Goal: Check status: Check status

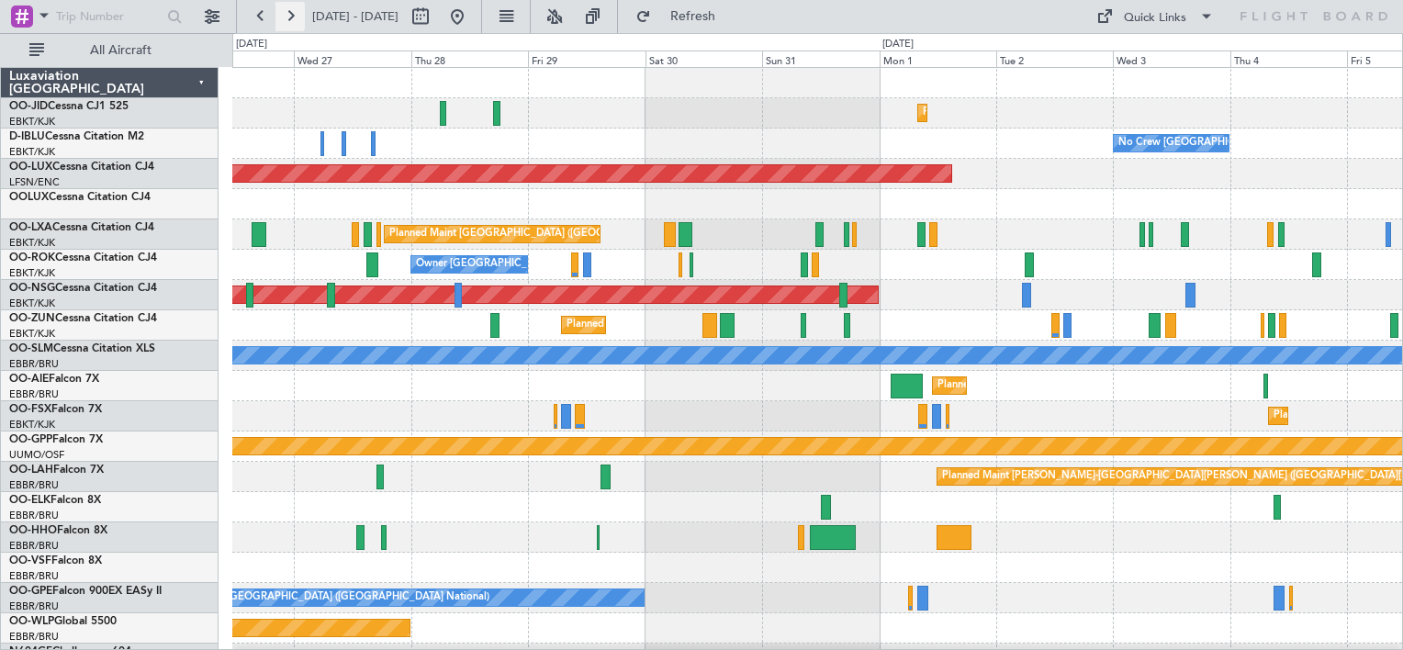
click at [277, 19] on button at bounding box center [289, 16] width 29 height 29
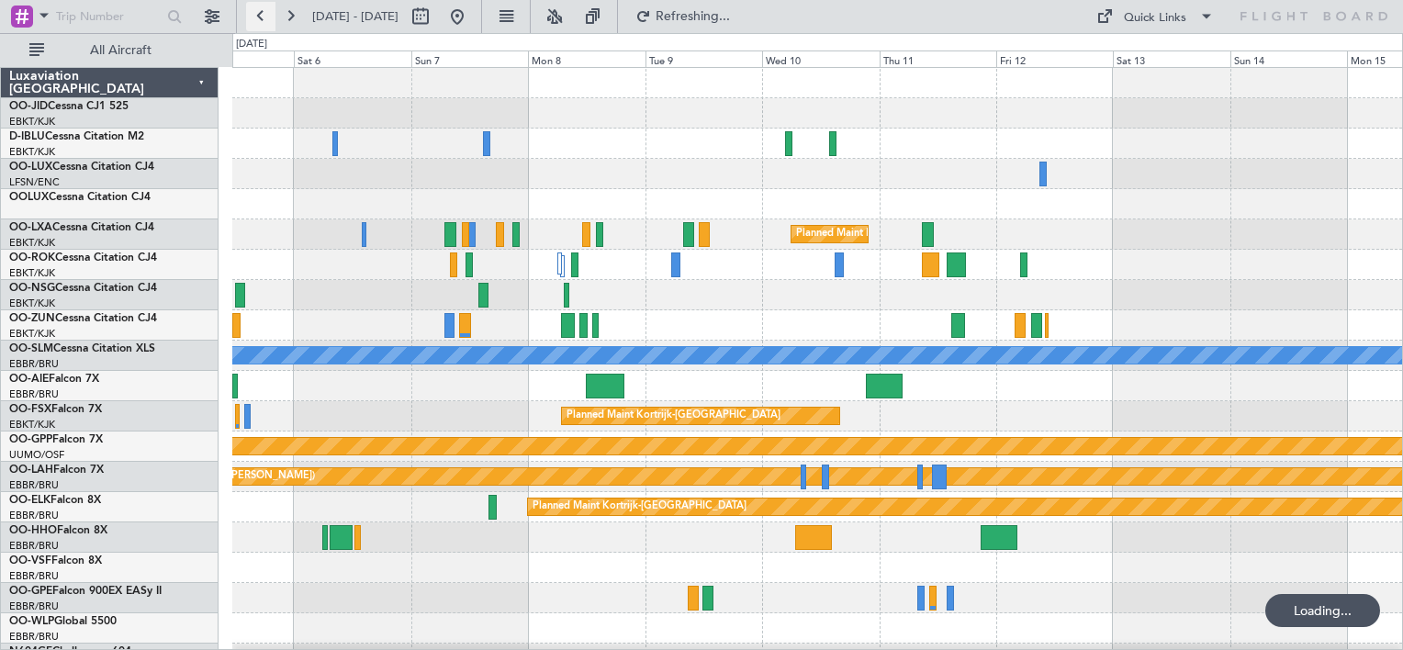
click at [270, 16] on button at bounding box center [260, 16] width 29 height 29
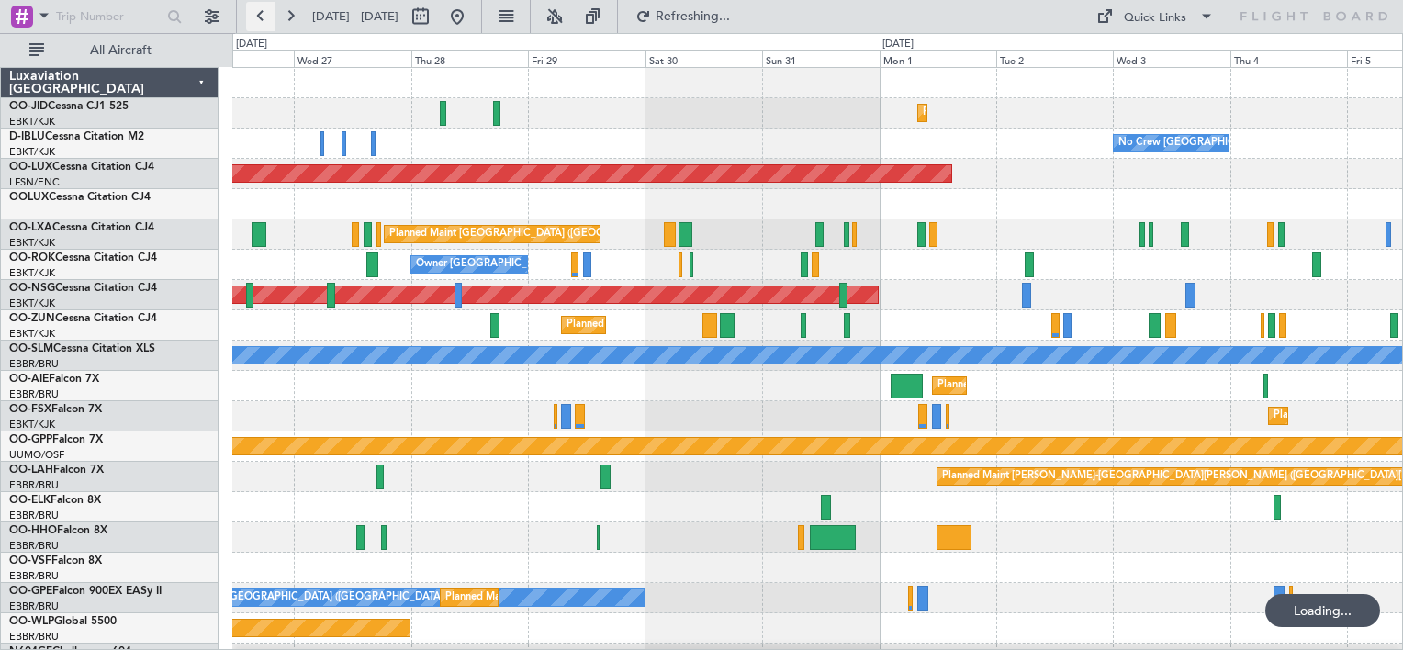
click at [270, 16] on button at bounding box center [260, 16] width 29 height 29
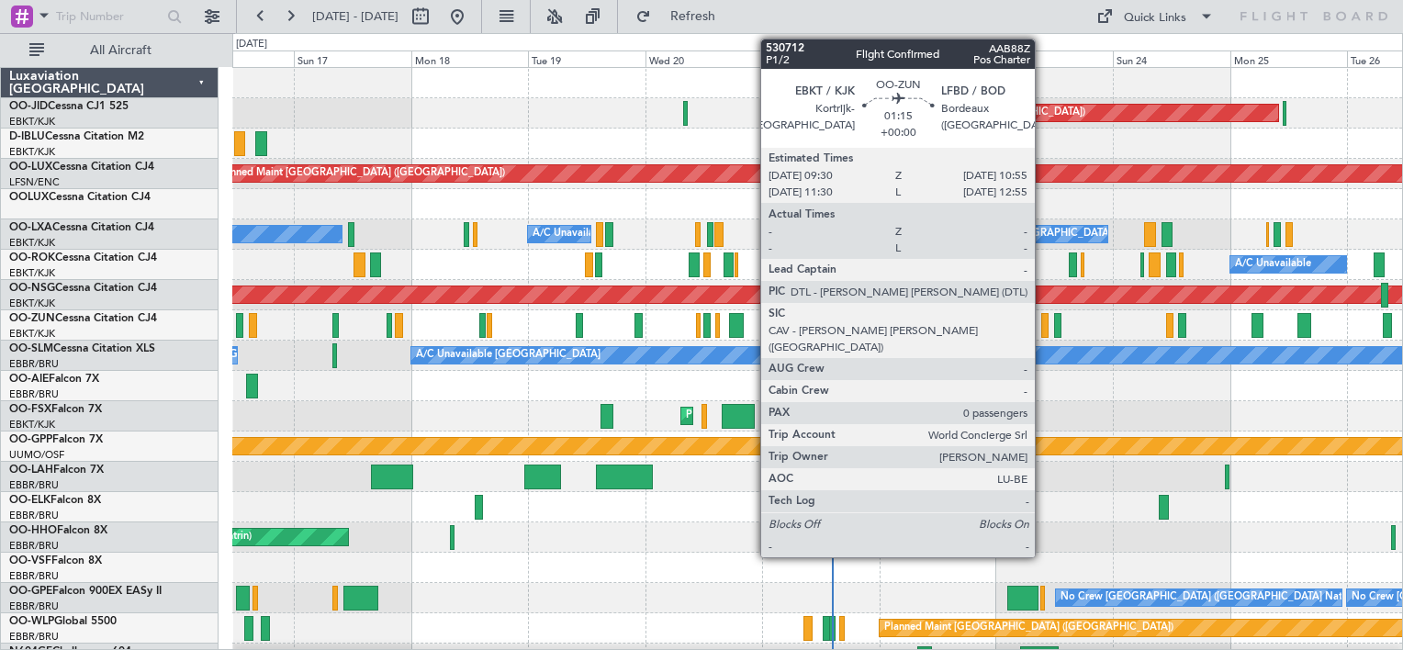
click at [1043, 327] on div at bounding box center [1044, 325] width 7 height 25
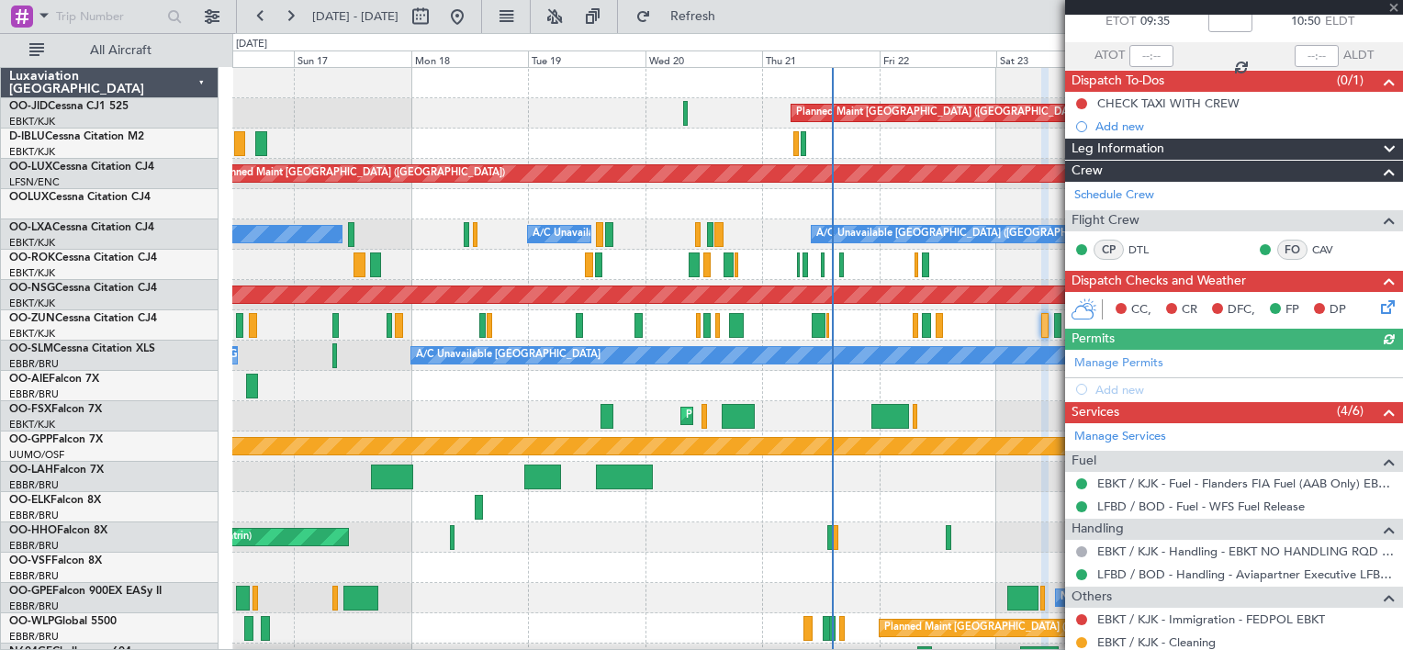
scroll to position [185, 0]
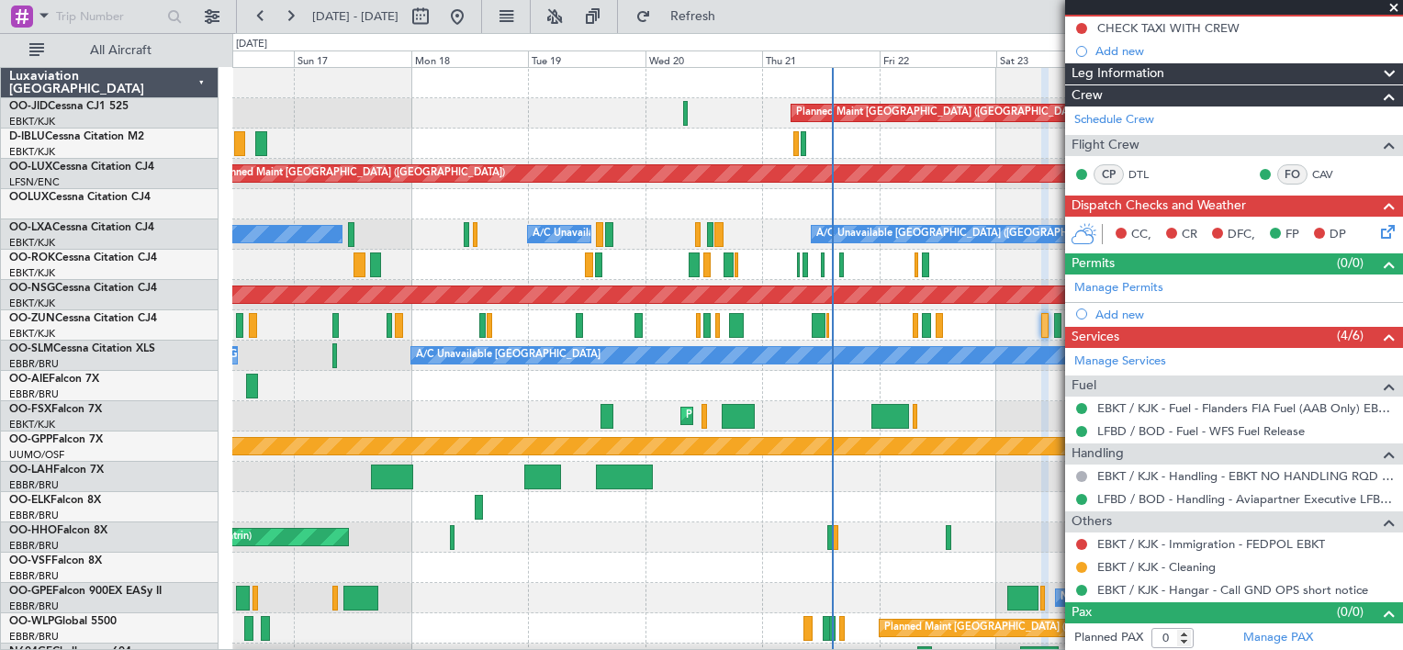
click at [1401, 2] on span at bounding box center [1394, 8] width 18 height 17
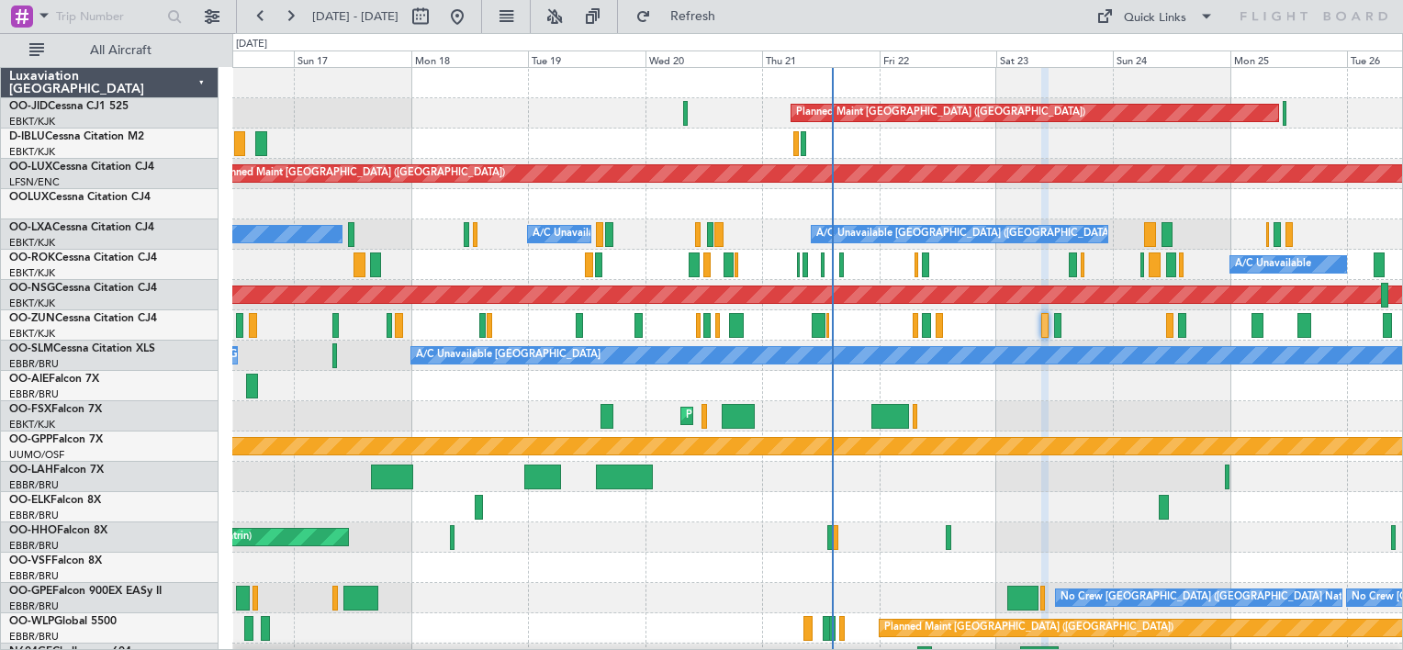
scroll to position [0, 0]
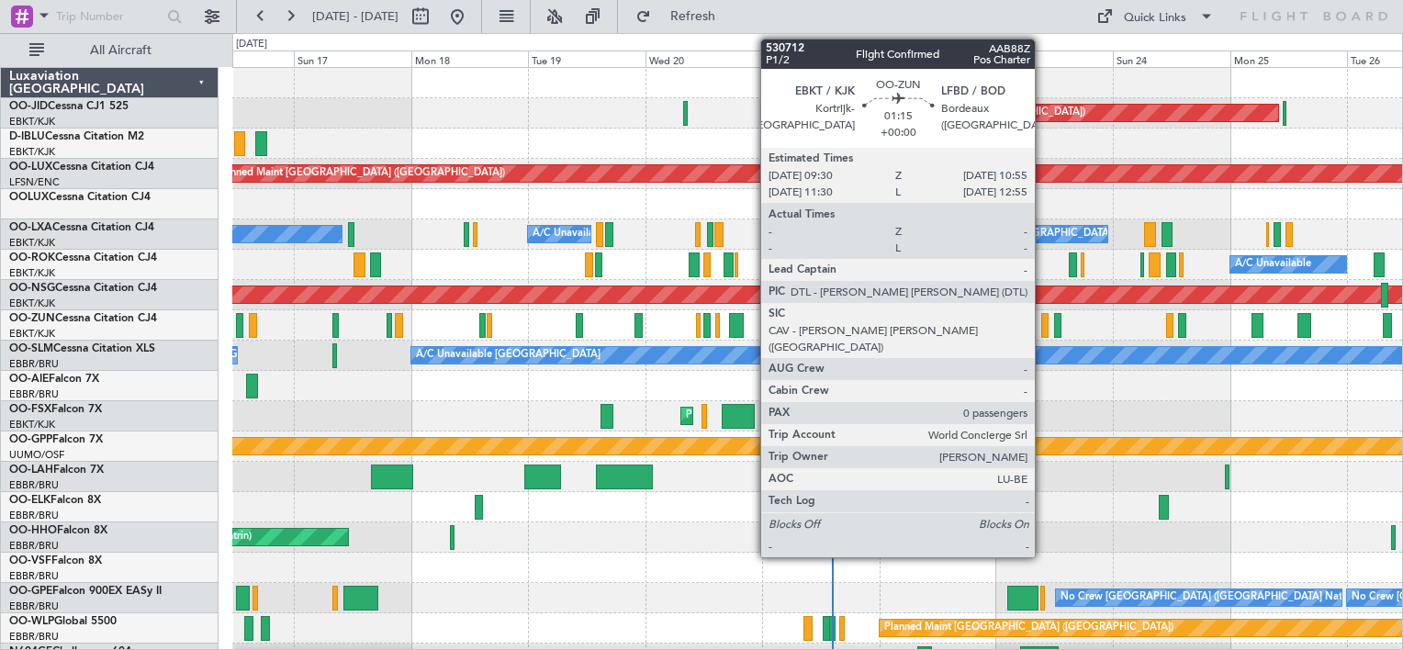
click at [1043, 325] on div at bounding box center [1044, 325] width 7 height 25
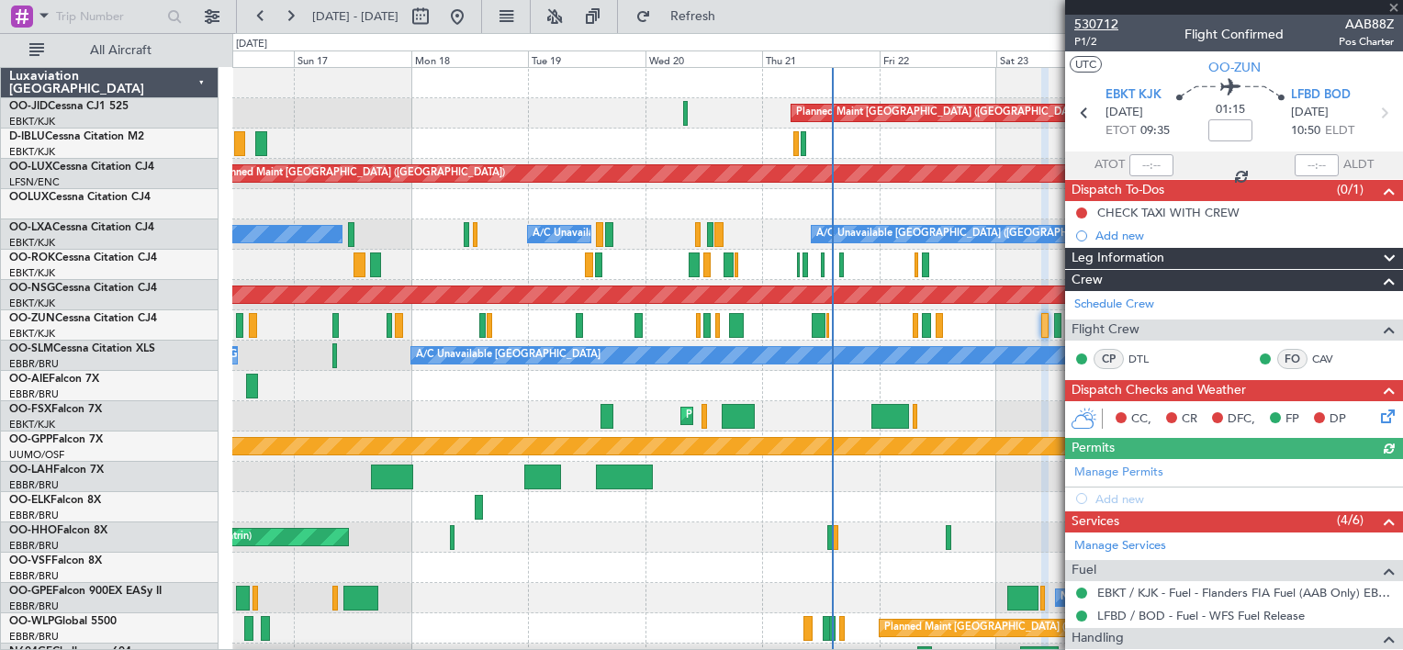
click at [1098, 26] on span "530712" at bounding box center [1096, 24] width 44 height 19
click at [1397, 6] on span at bounding box center [1394, 8] width 18 height 17
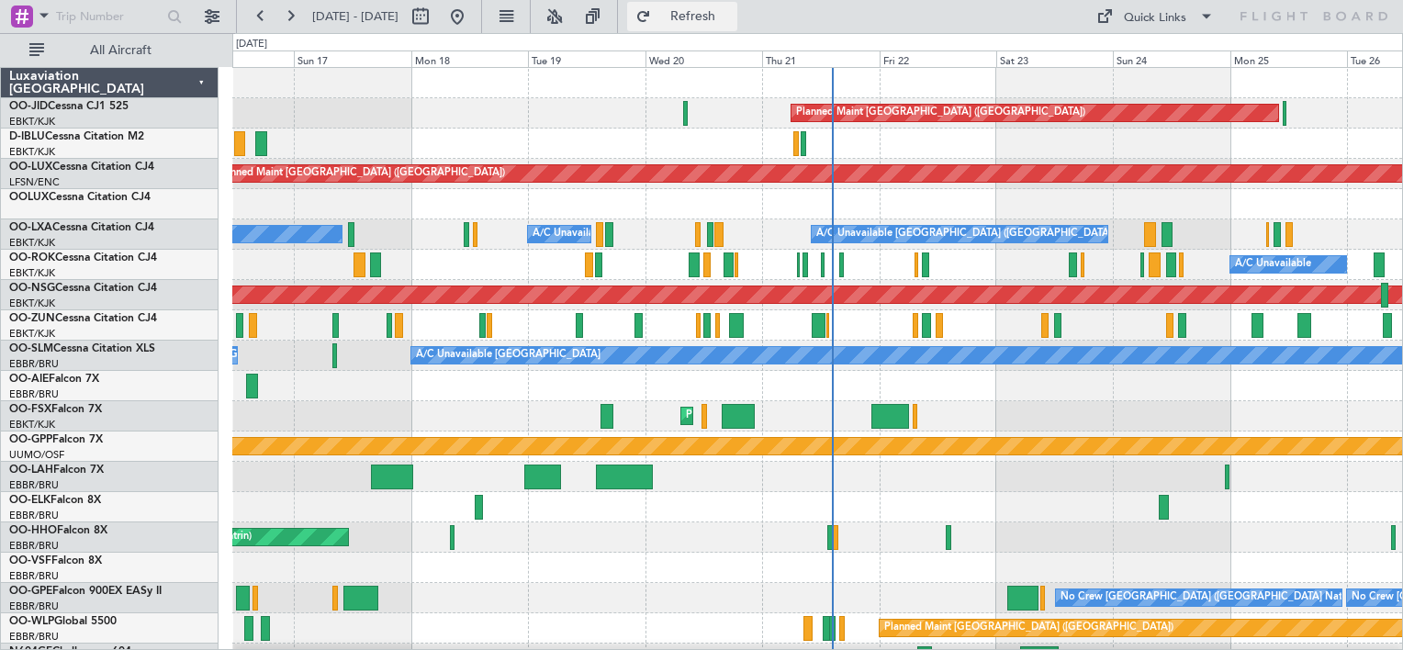
click at [711, 13] on button "Refresh" at bounding box center [682, 16] width 110 height 29
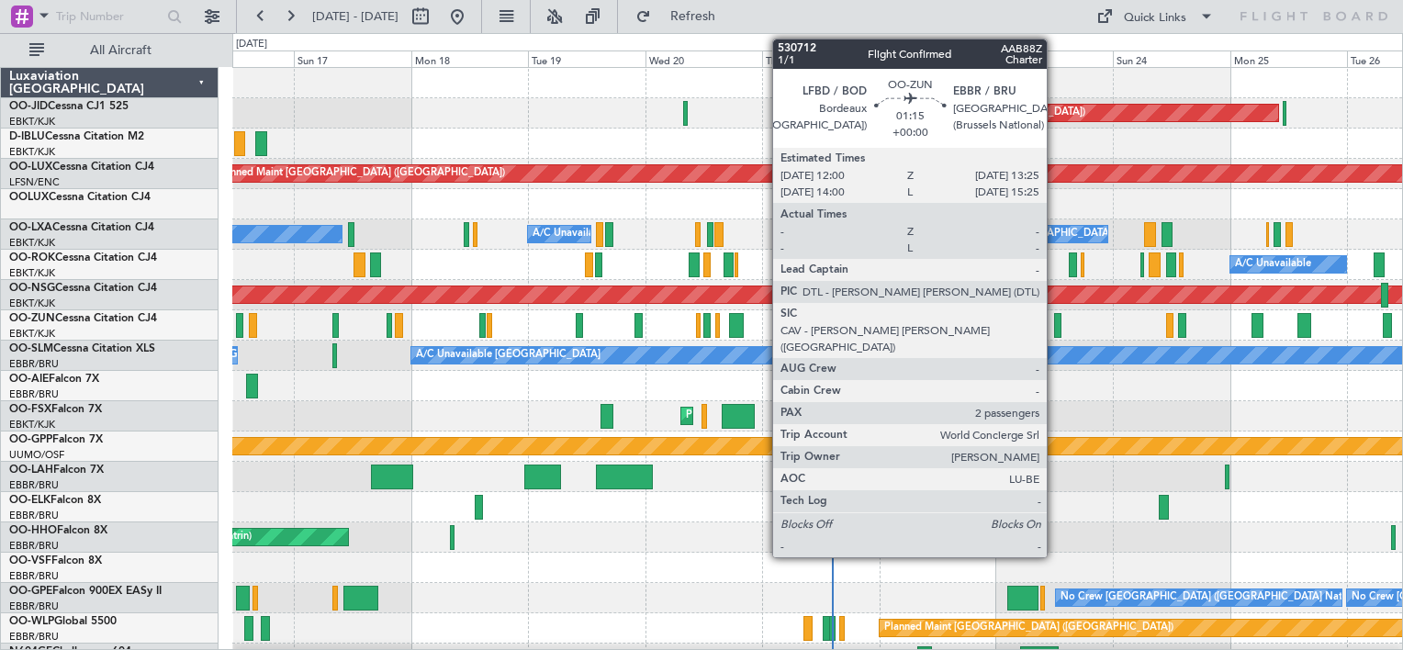
click at [1054, 322] on div at bounding box center [1057, 325] width 7 height 25
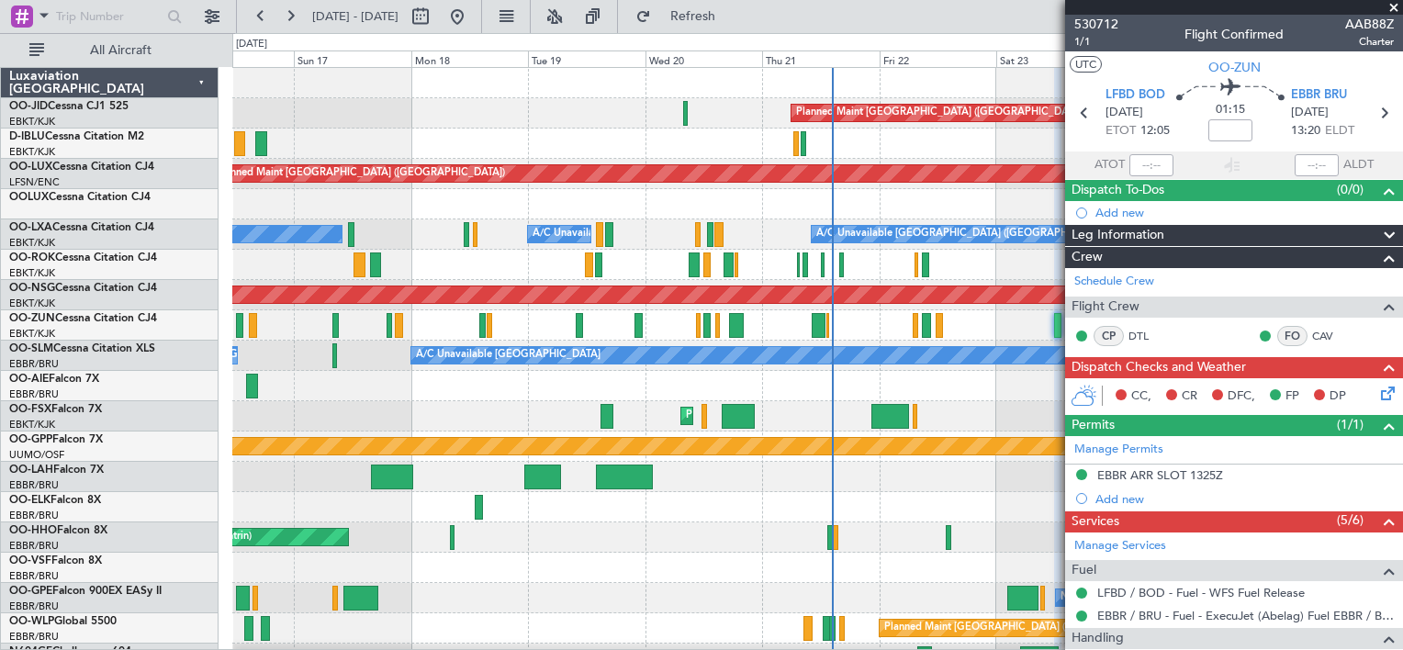
click at [1400, 8] on span at bounding box center [1394, 8] width 18 height 17
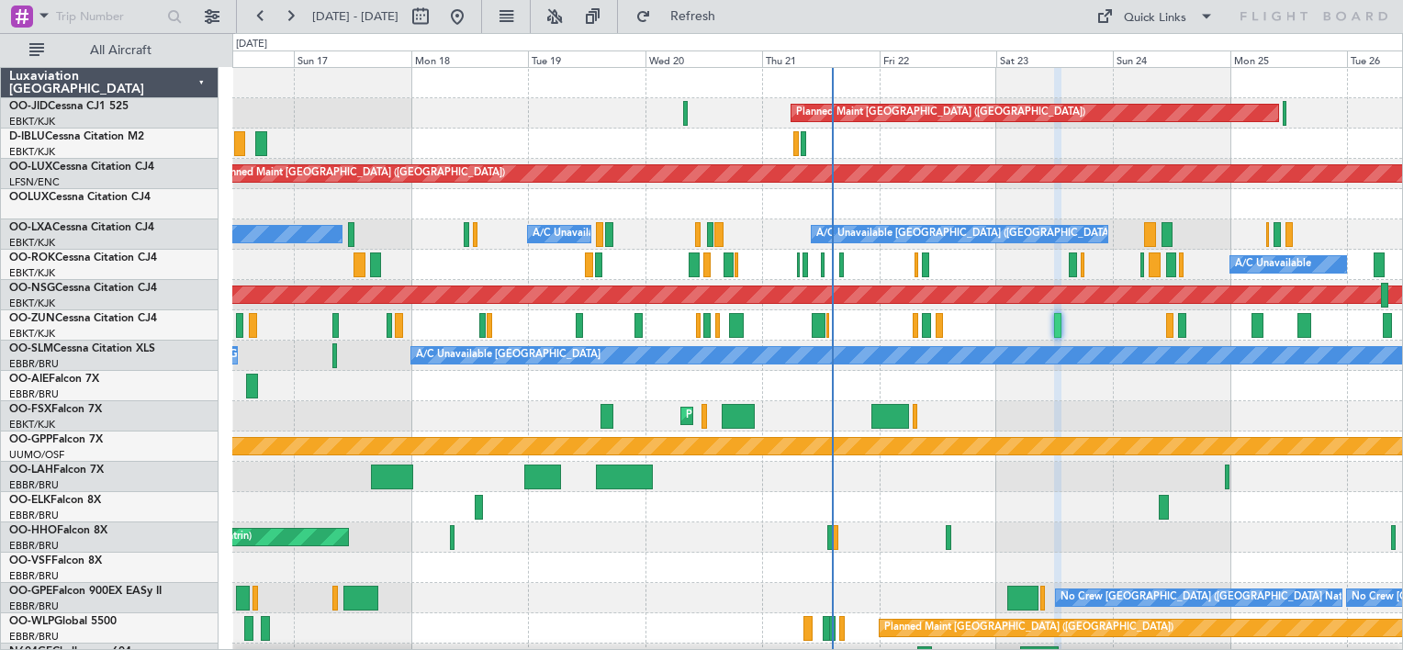
type input "0"
